Goal: Navigation & Orientation: Understand site structure

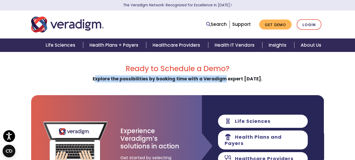
drag, startPoint x: 99, startPoint y: 80, endPoint x: 246, endPoint y: 80, distance: 146.9
click at [243, 80] on strong "Explore the possibilities by booking time with a Veradigm expert [DATE]." at bounding box center [178, 79] width 170 height 6
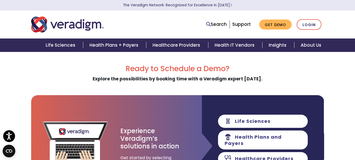
click at [247, 80] on strong "Explore the possibilities by booking time with a Veradigm expert [DATE]." at bounding box center [178, 79] width 170 height 6
click at [279, 46] on link "Insights" at bounding box center [278, 45] width 32 height 13
click at [309, 44] on link "About Us" at bounding box center [310, 45] width 33 height 13
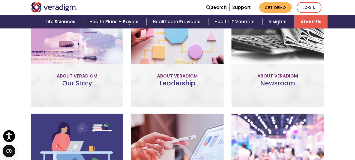
scroll to position [106, 0]
